Goal: Information Seeking & Learning: Learn about a topic

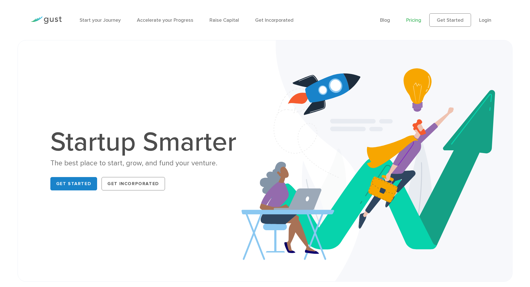
click at [416, 20] on link "Pricing" at bounding box center [414, 20] width 15 height 6
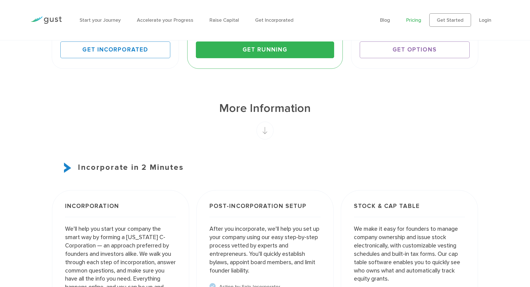
scroll to position [297, 0]
